Goal: Find specific page/section: Find specific page/section

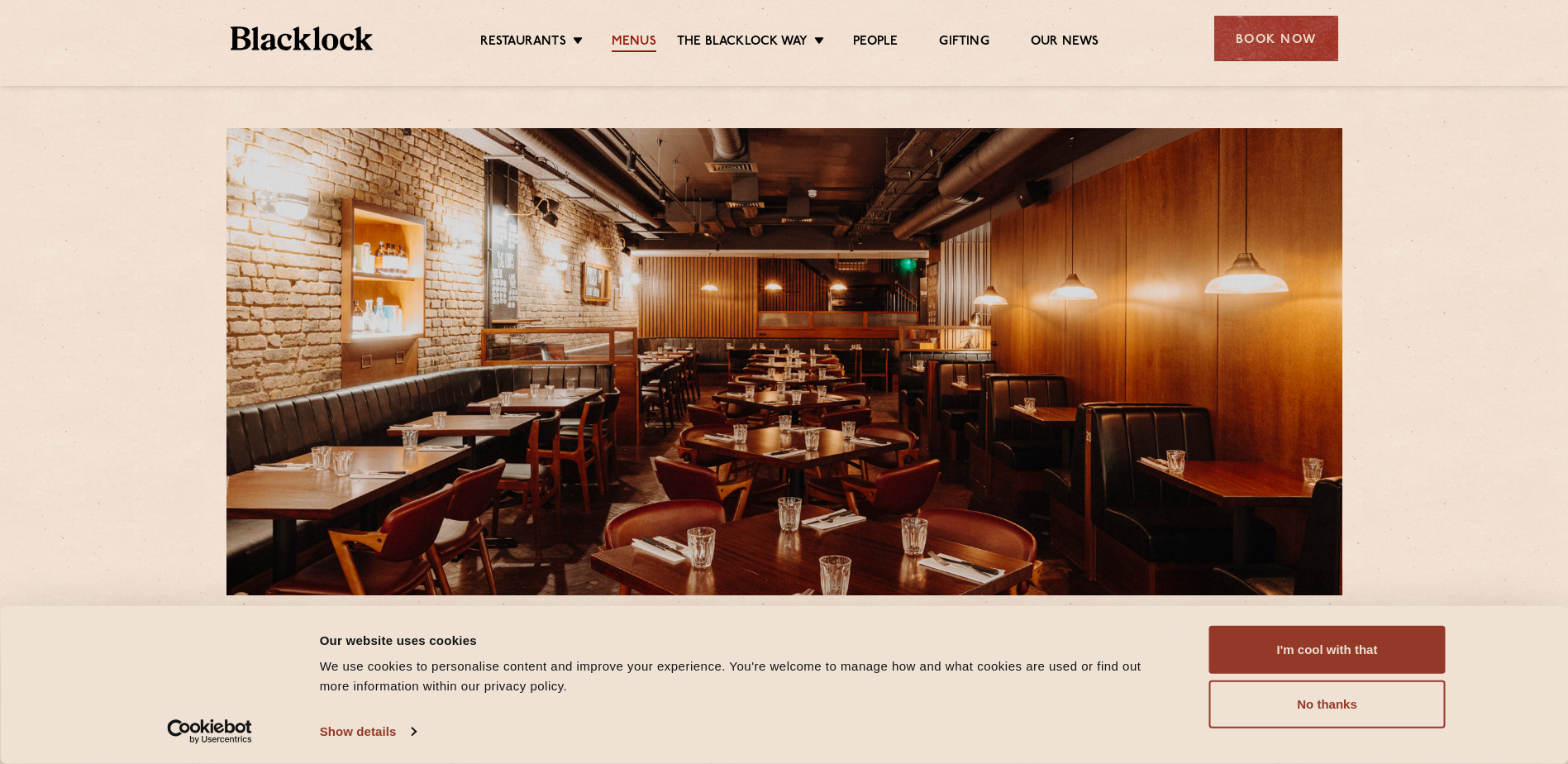
click at [635, 42] on link "Menus" at bounding box center [634, 42] width 45 height 18
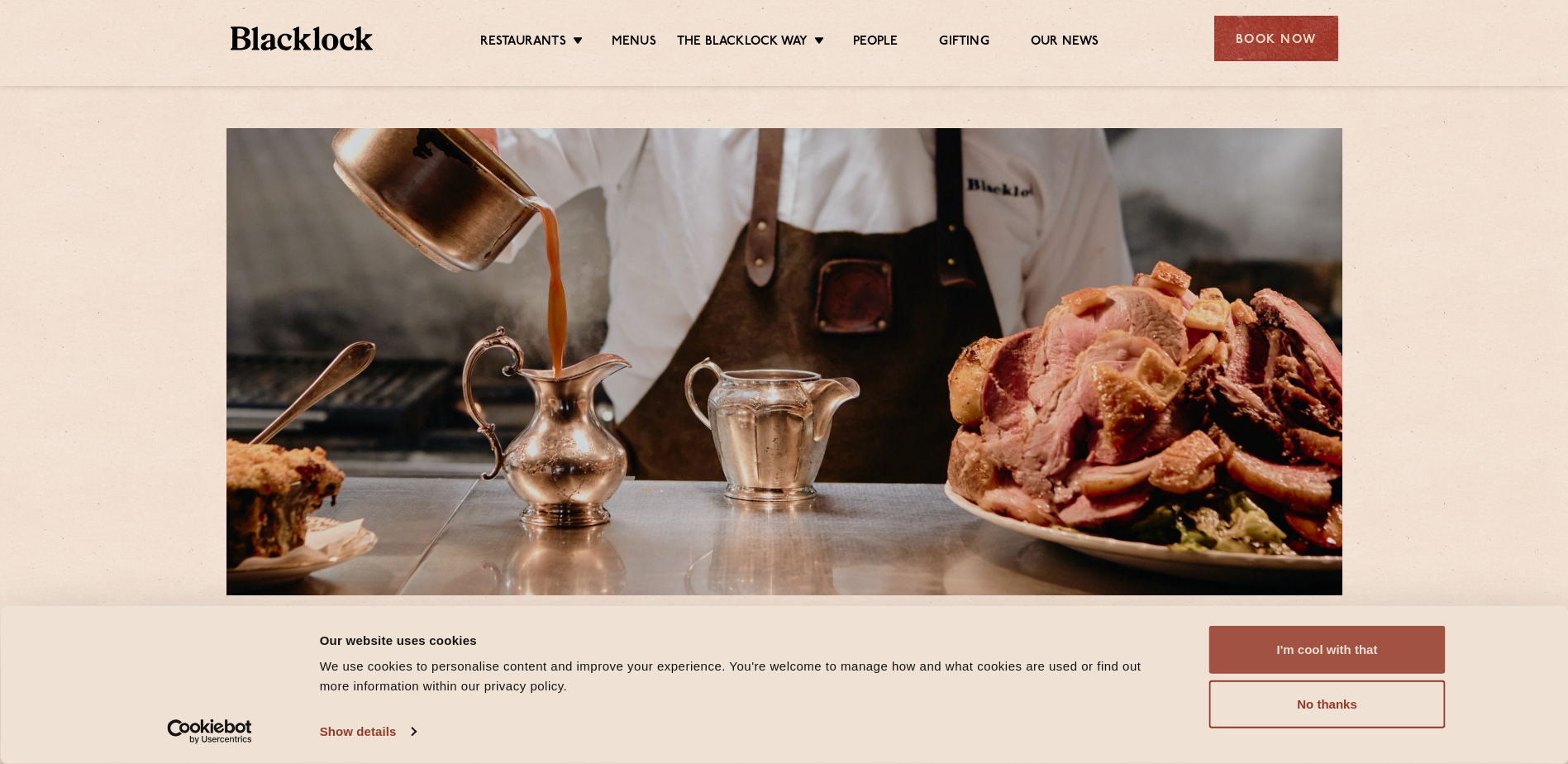
click at [1357, 648] on button "I'm cool with that" at bounding box center [1327, 649] width 236 height 48
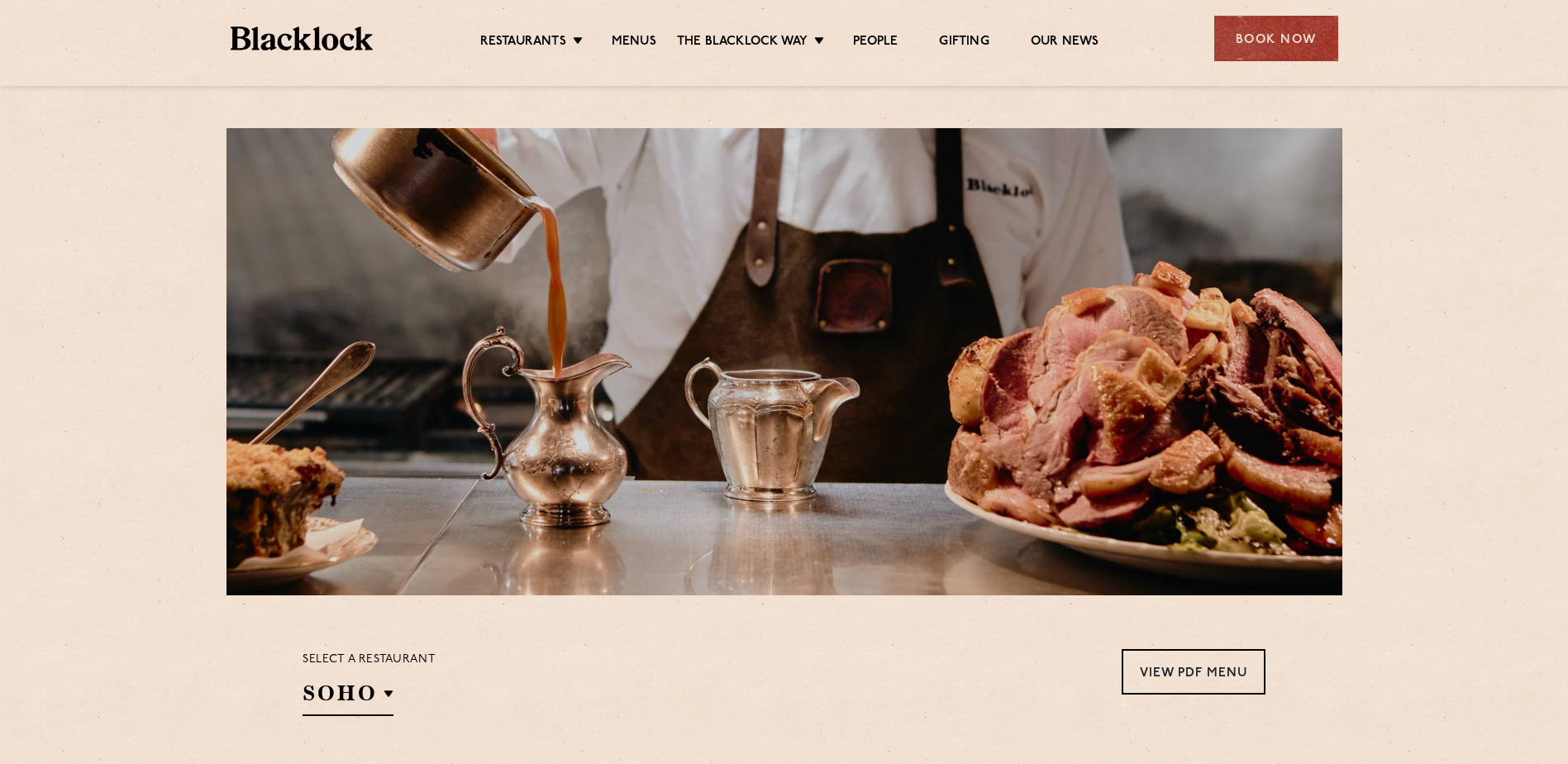
scroll to position [413, 0]
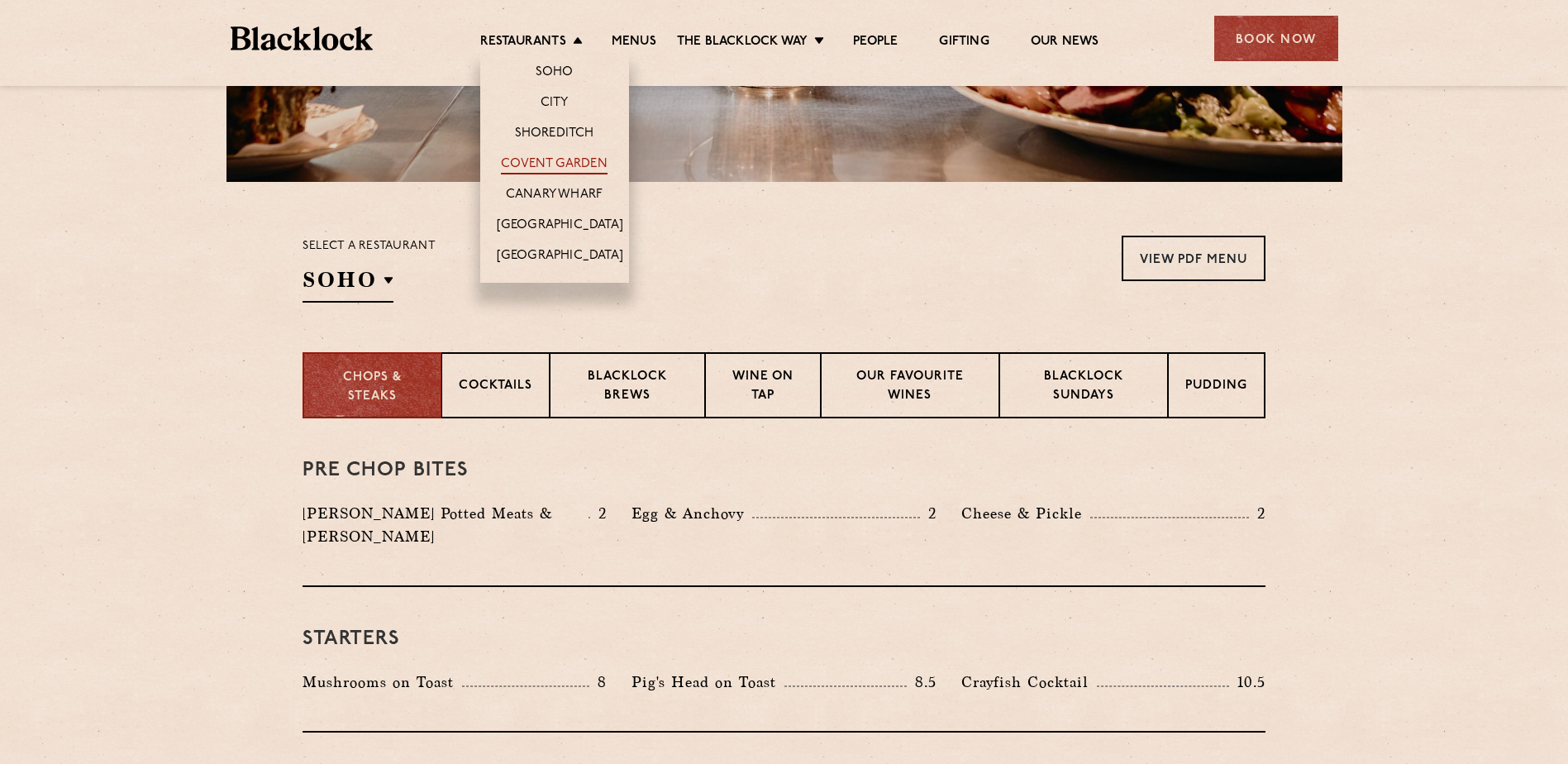
click at [563, 159] on link "Covent Garden" at bounding box center [554, 165] width 106 height 18
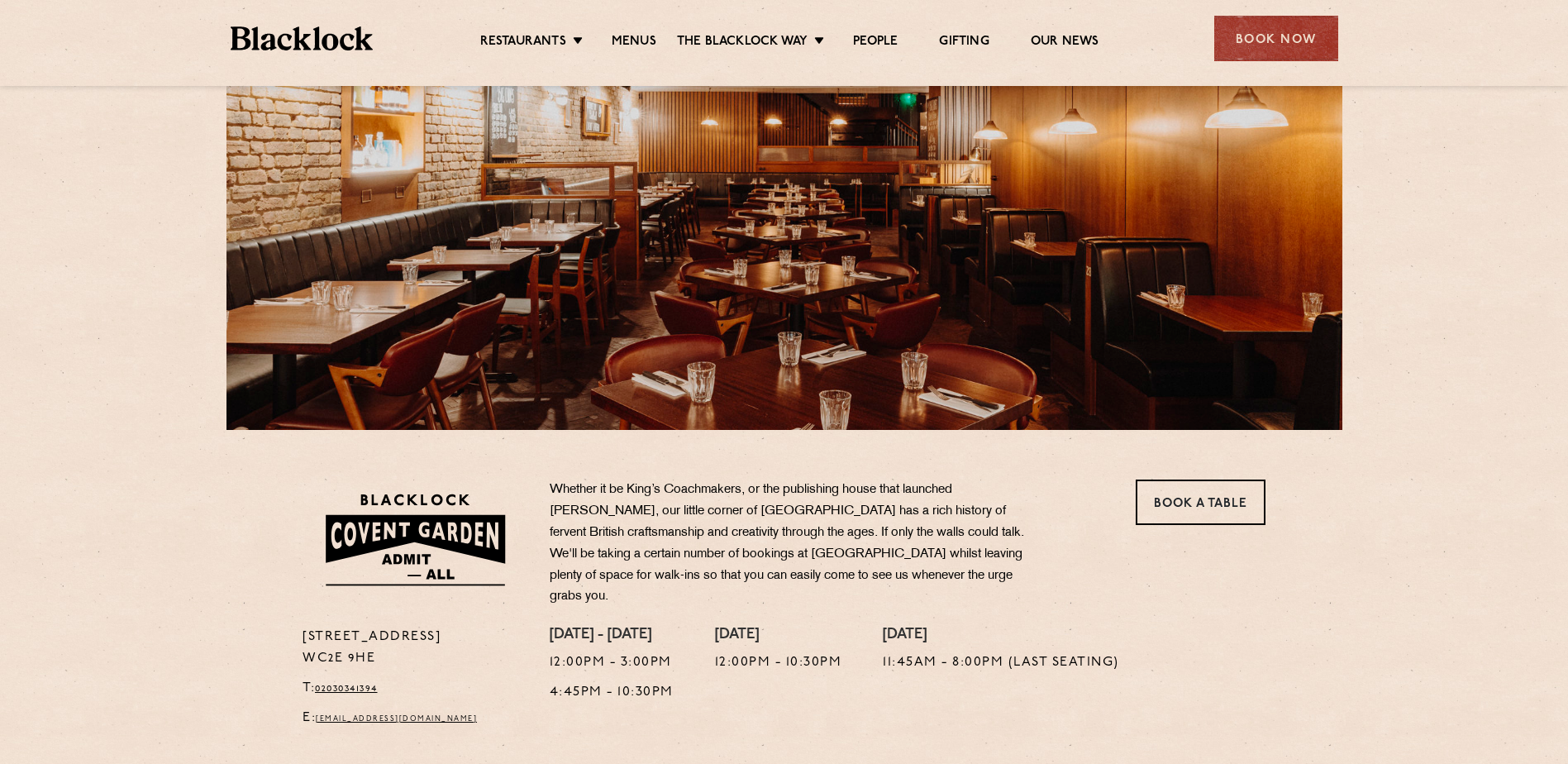
scroll to position [248, 0]
